Goal: Task Accomplishment & Management: Complete application form

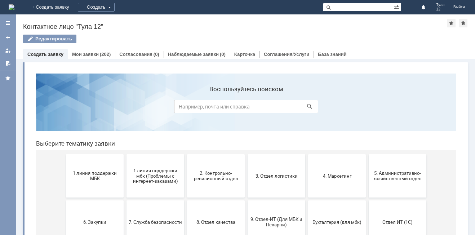
click at [104, 181] on span "1 линия поддержки МБК" at bounding box center [94, 176] width 53 height 11
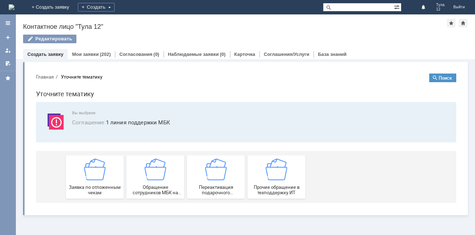
click at [104, 181] on div "Заявка по отложенным чекам" at bounding box center [94, 177] width 53 height 37
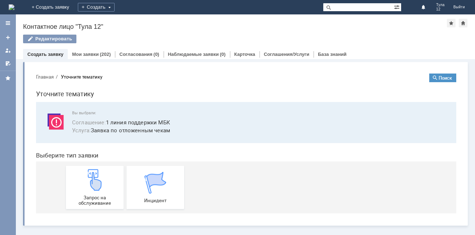
click at [104, 181] on img at bounding box center [95, 180] width 22 height 22
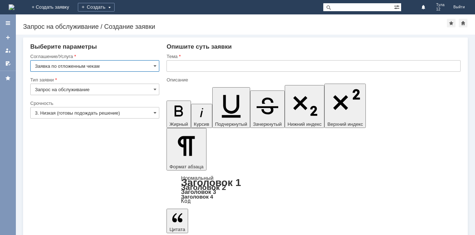
click at [186, 67] on input "text" at bounding box center [314, 66] width 294 height 12
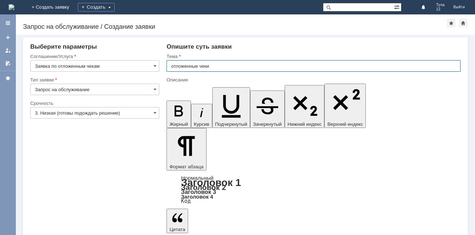
type input "отложенные чеки"
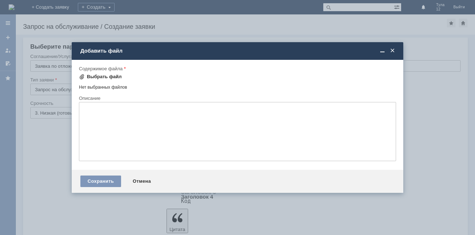
click at [109, 75] on div "Выбрать файл" at bounding box center [104, 77] width 35 height 6
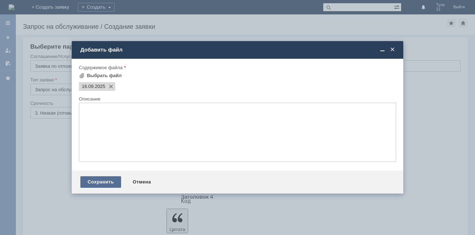
click at [101, 182] on div "Сохранить" at bounding box center [100, 182] width 41 height 12
